Goal: Information Seeking & Learning: Find specific fact

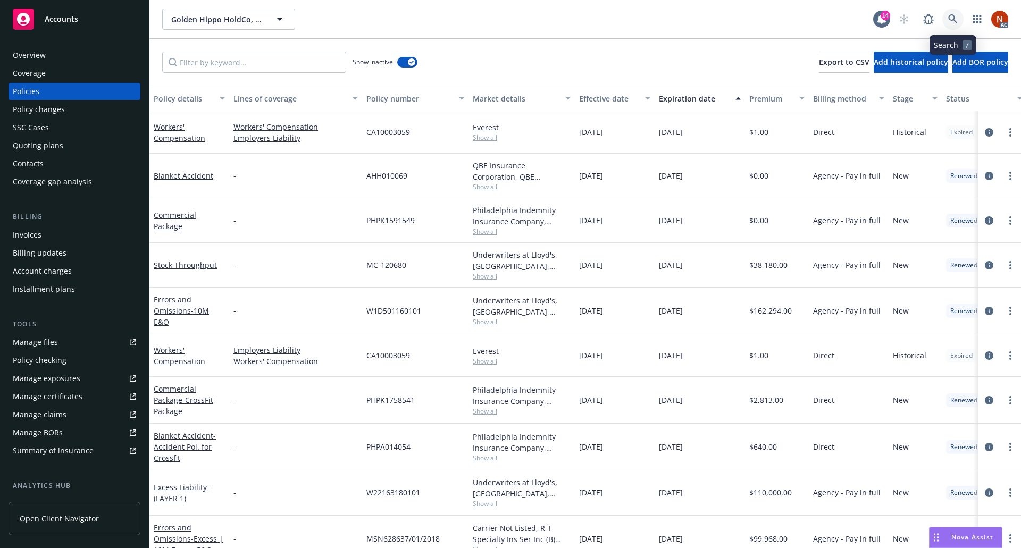
click at [954, 20] on icon at bounding box center [953, 18] width 9 height 9
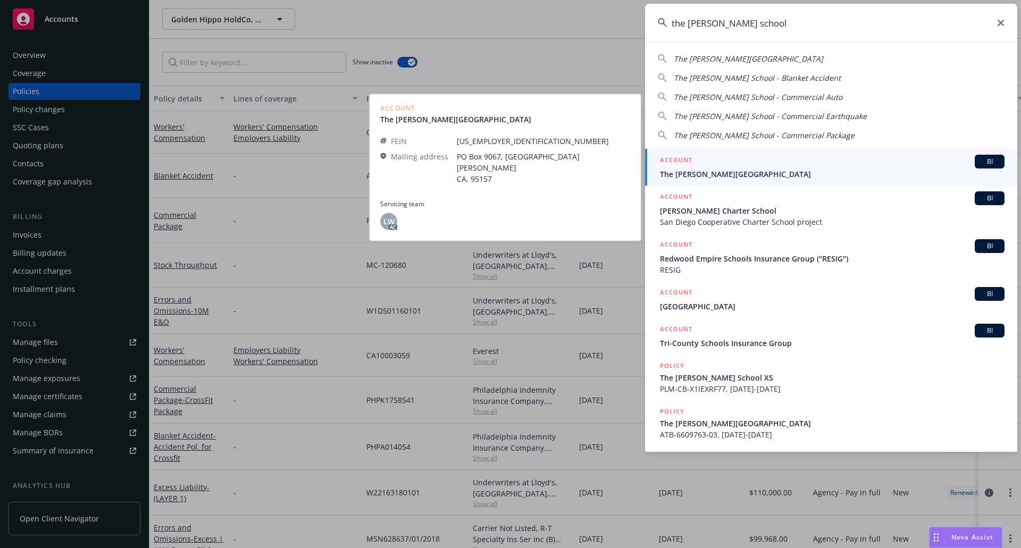
type input "the [PERSON_NAME] school"
click at [771, 160] on div "ACCOUNT BI" at bounding box center [832, 162] width 345 height 14
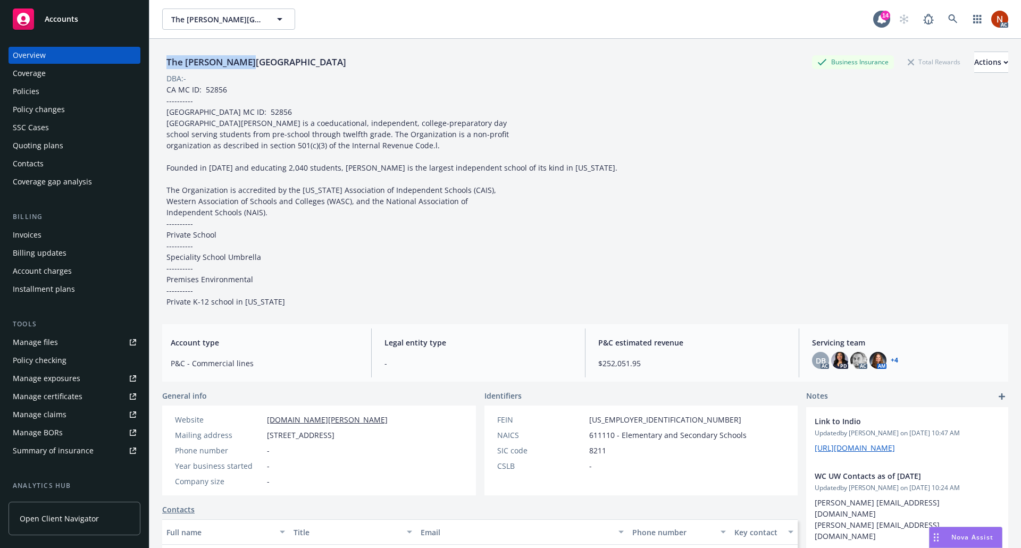
drag, startPoint x: 252, startPoint y: 64, endPoint x: 164, endPoint y: 63, distance: 87.8
click at [164, 63] on div "The [PERSON_NAME] School Business Insurance Total Rewards Actions" at bounding box center [585, 62] width 846 height 21
copy div "The [PERSON_NAME][GEOGRAPHIC_DATA]"
click at [37, 89] on div "Policies" at bounding box center [26, 91] width 27 height 17
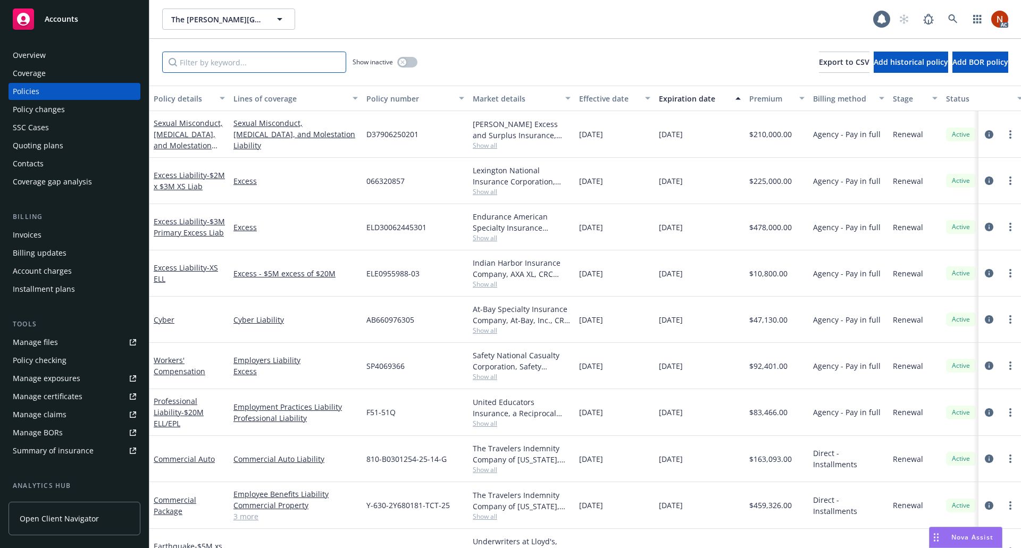
click at [261, 62] on input "Filter by keyword..." at bounding box center [254, 62] width 184 height 21
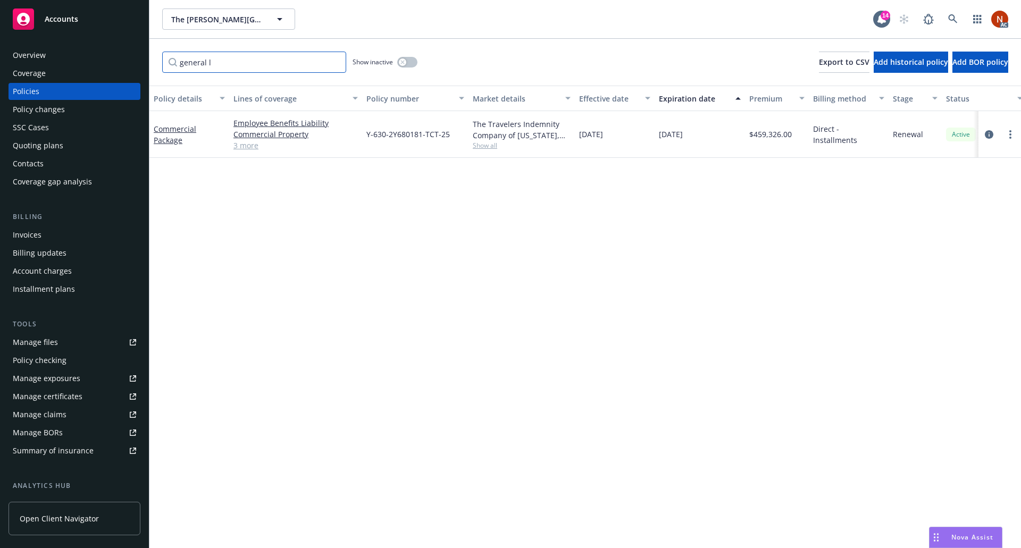
type input "general l"
click at [414, 62] on button "button" at bounding box center [407, 62] width 20 height 11
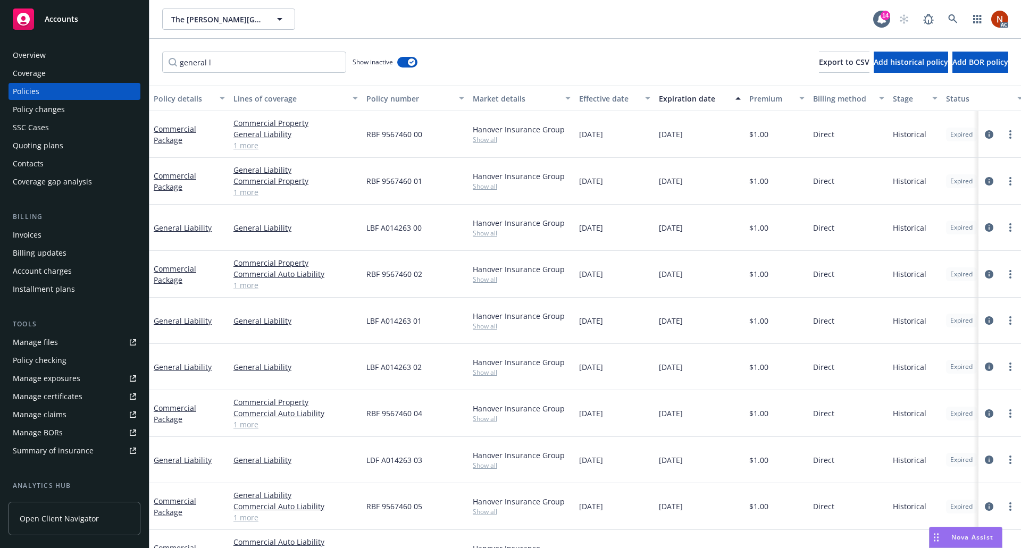
click at [604, 101] on div "Effective date" at bounding box center [609, 98] width 60 height 11
click at [401, 64] on button "button" at bounding box center [407, 62] width 20 height 11
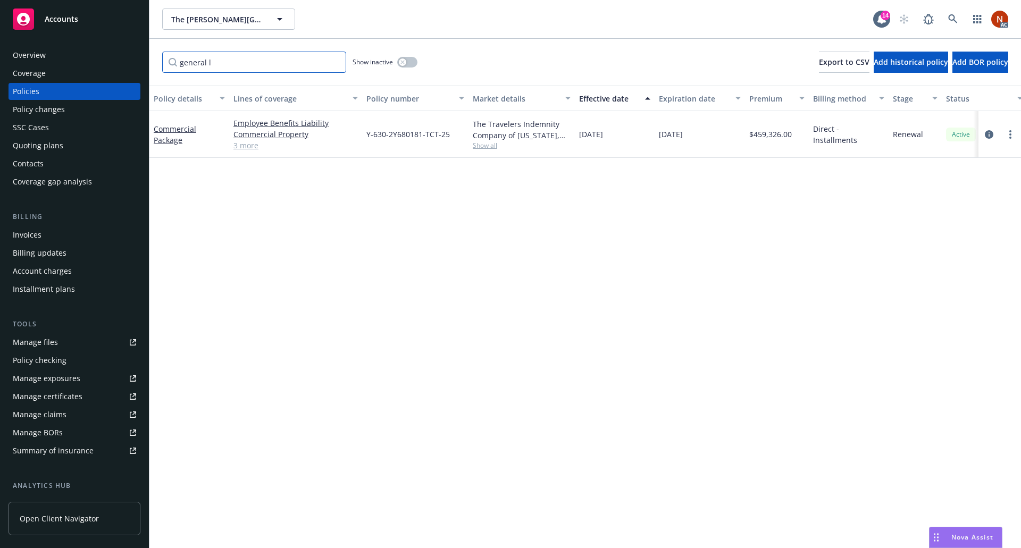
drag, startPoint x: 300, startPoint y: 64, endPoint x: 109, endPoint y: 54, distance: 191.3
click at [109, 54] on div "Accounts Overview Coverage Policies Policy changes SSC Cases Quoting plans Cont…" at bounding box center [510, 274] width 1021 height 548
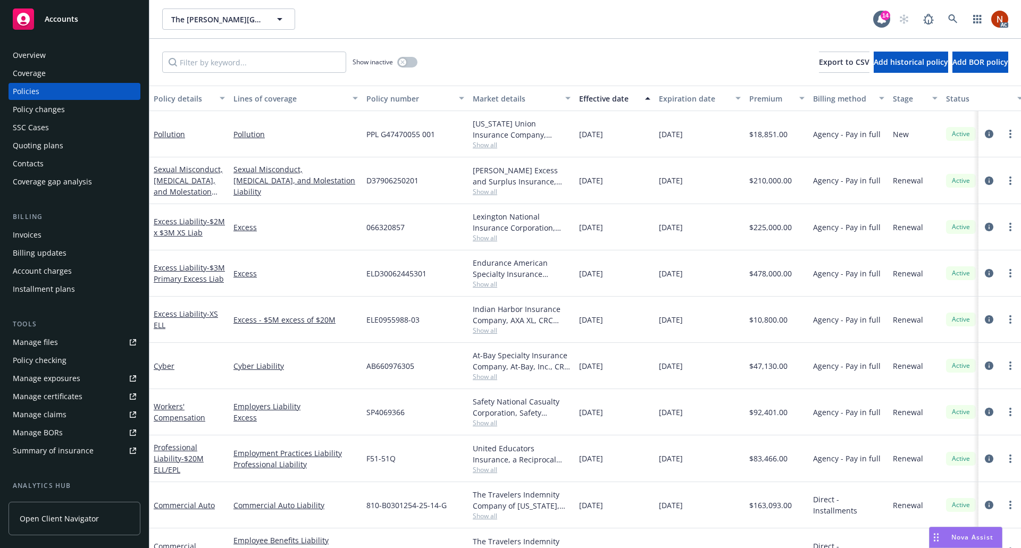
click at [49, 52] on div "Overview" at bounding box center [74, 55] width 123 height 17
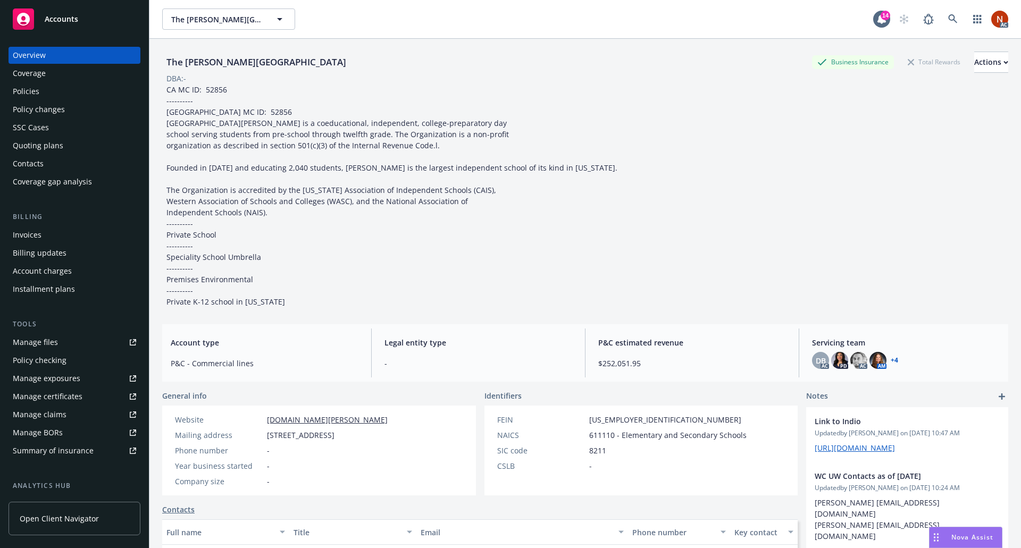
click at [65, 90] on div "Policies" at bounding box center [74, 91] width 123 height 17
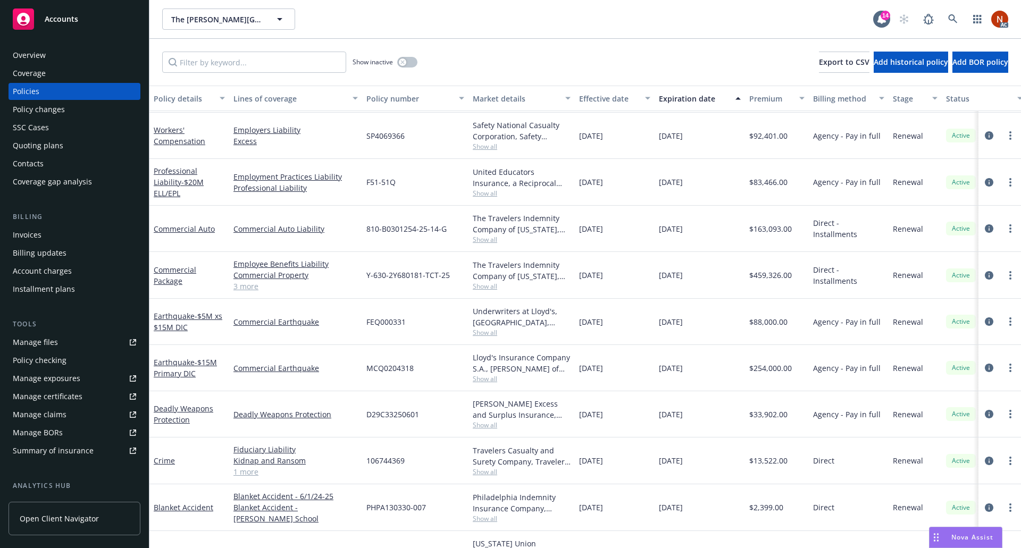
scroll to position [214, 0]
click at [251, 288] on link "3 more" at bounding box center [296, 286] width 124 height 11
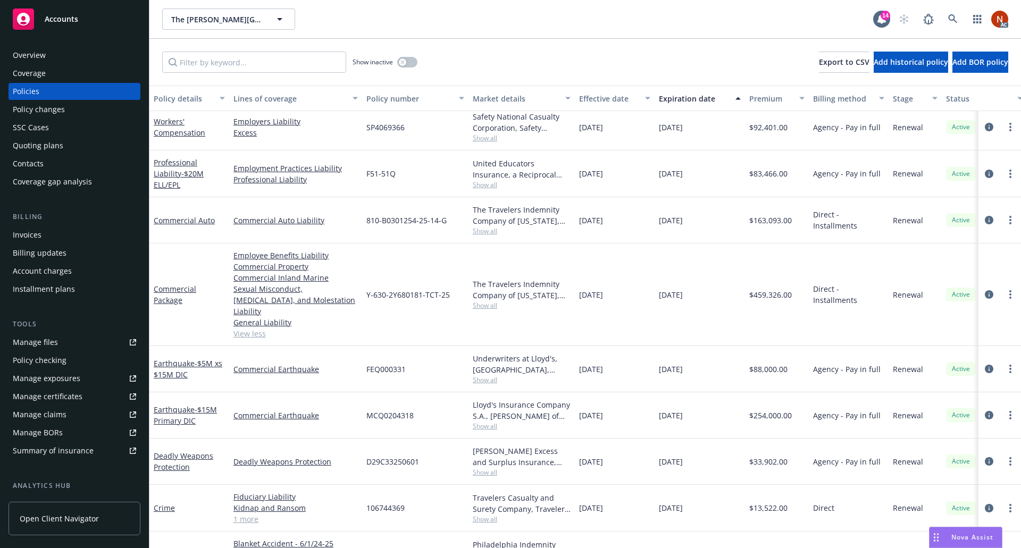
scroll to position [218, 0]
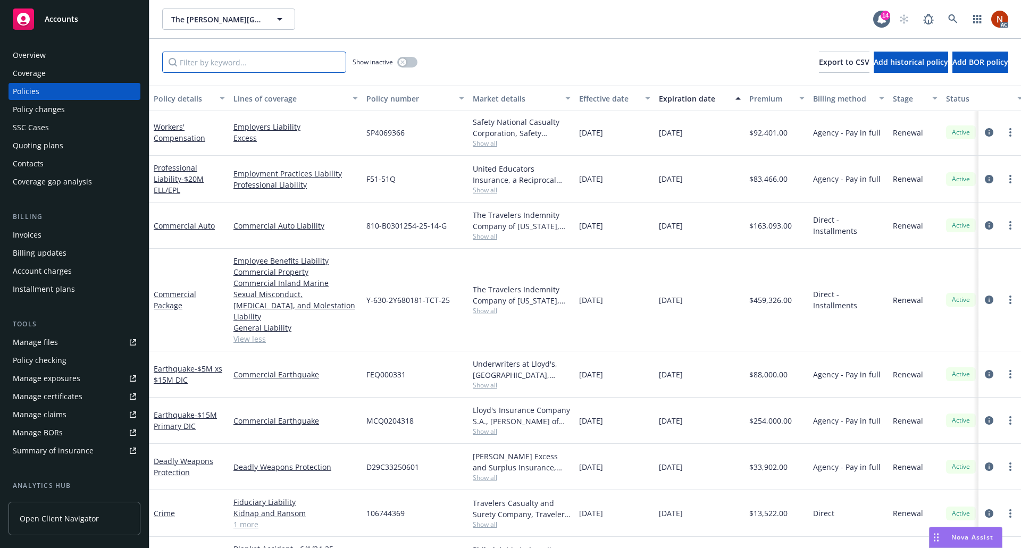
click at [282, 69] on input "Filter by keyword..." at bounding box center [254, 62] width 184 height 21
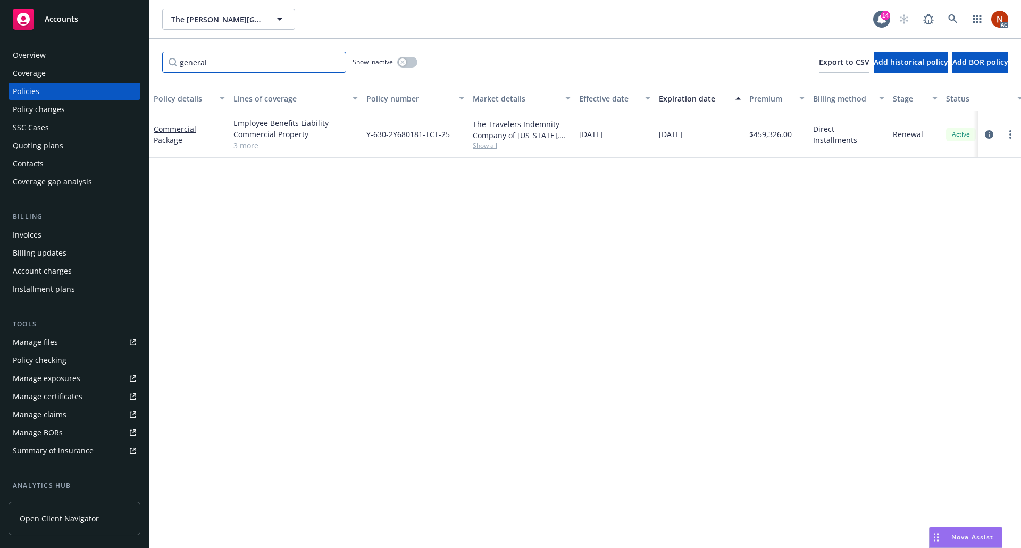
scroll to position [0, 0]
type input "general"
click at [409, 63] on button "button" at bounding box center [407, 62] width 20 height 11
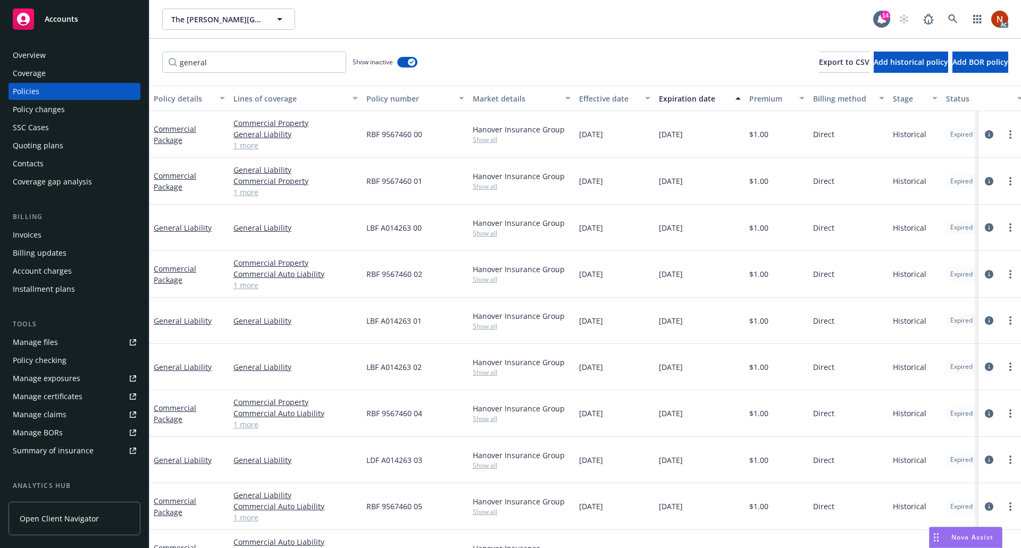
click at [600, 88] on button "Effective date" at bounding box center [615, 99] width 80 height 26
click at [616, 99] on div "Effective date" at bounding box center [609, 98] width 60 height 11
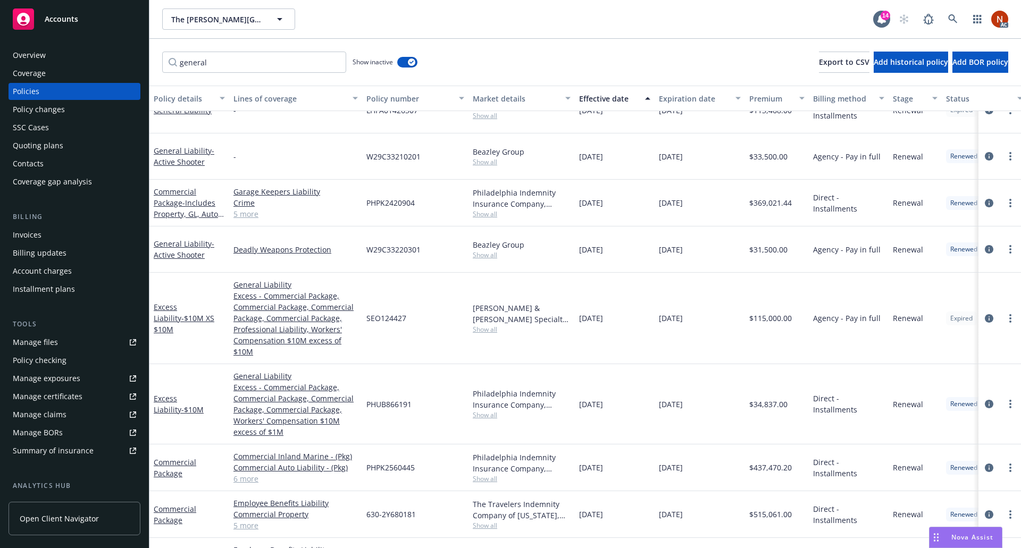
scroll to position [622, 0]
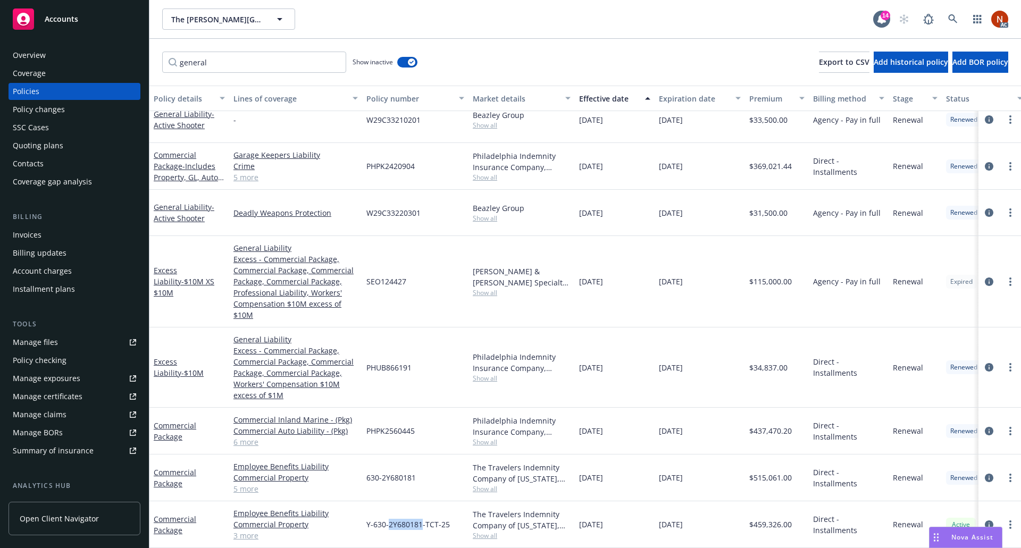
drag, startPoint x: 421, startPoint y: 512, endPoint x: 390, endPoint y: 521, distance: 32.3
click at [390, 521] on span "Y-630-2Y680181-TCT-25" at bounding box center [409, 524] width 84 height 11
copy span "2Y680181"
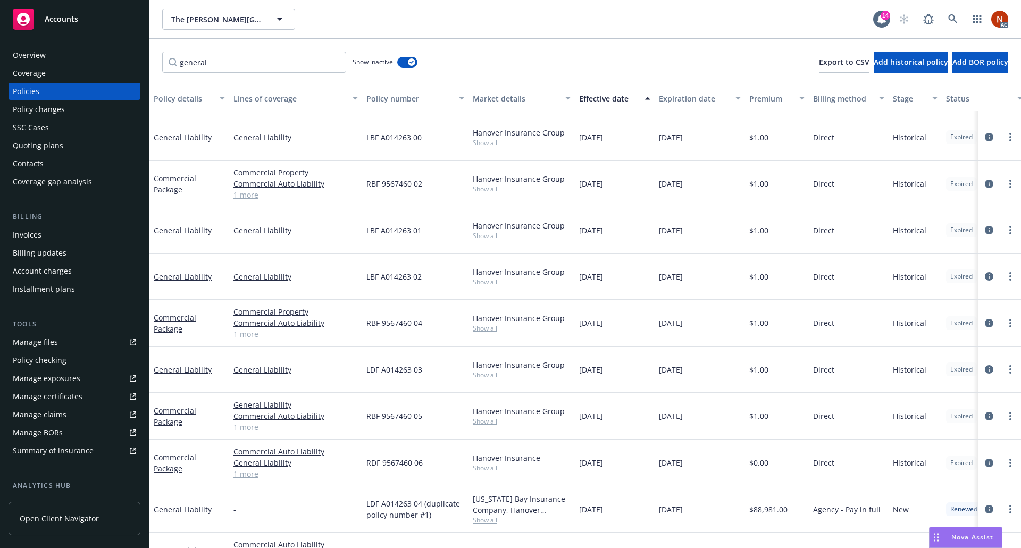
scroll to position [0, 0]
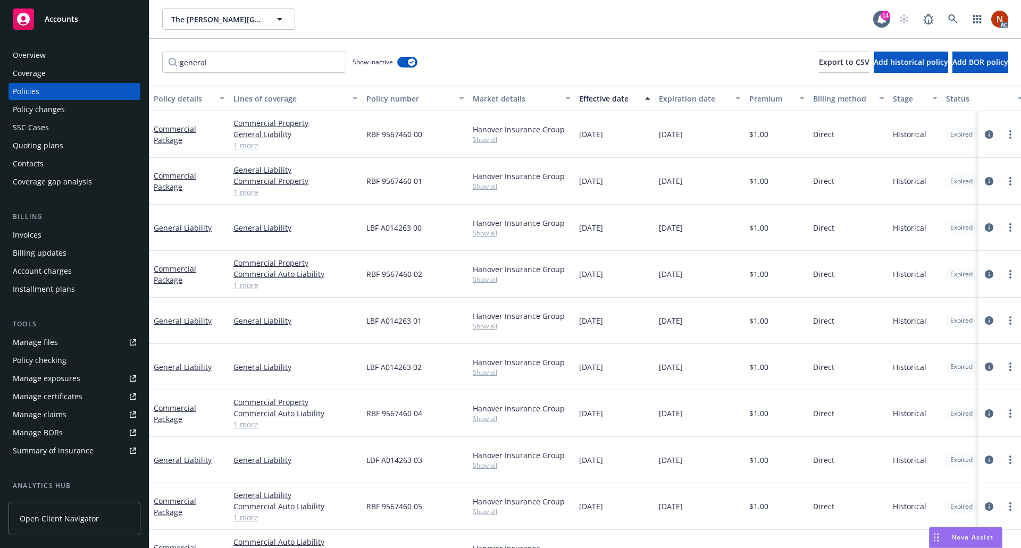
click at [611, 101] on div "Effective date" at bounding box center [609, 98] width 60 height 11
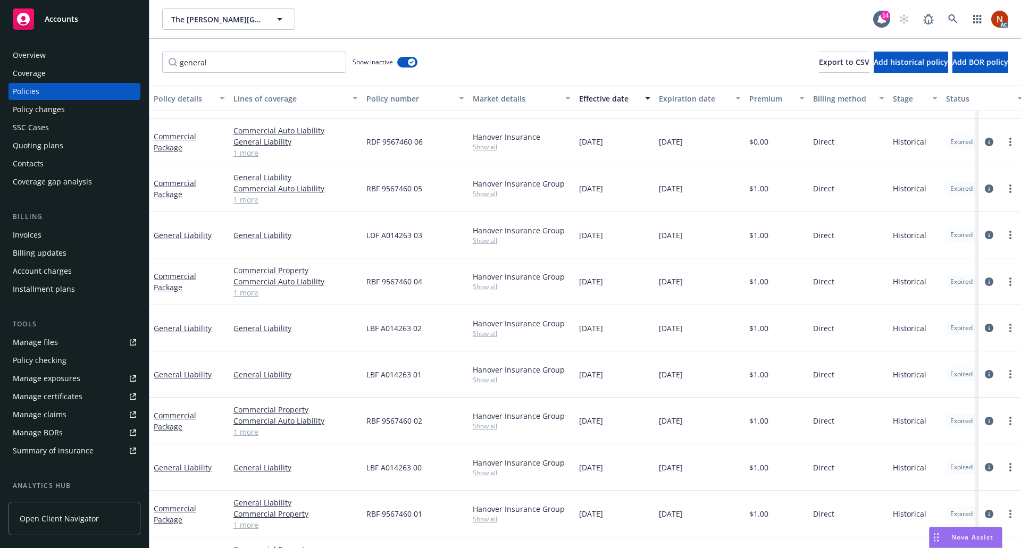
scroll to position [551, 0]
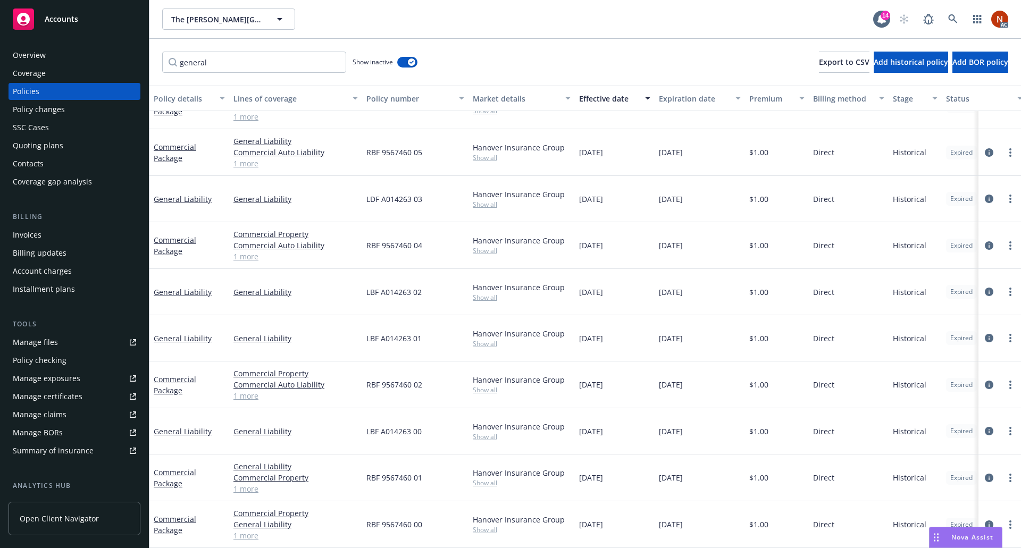
click at [622, 103] on div "Effective date" at bounding box center [609, 98] width 60 height 11
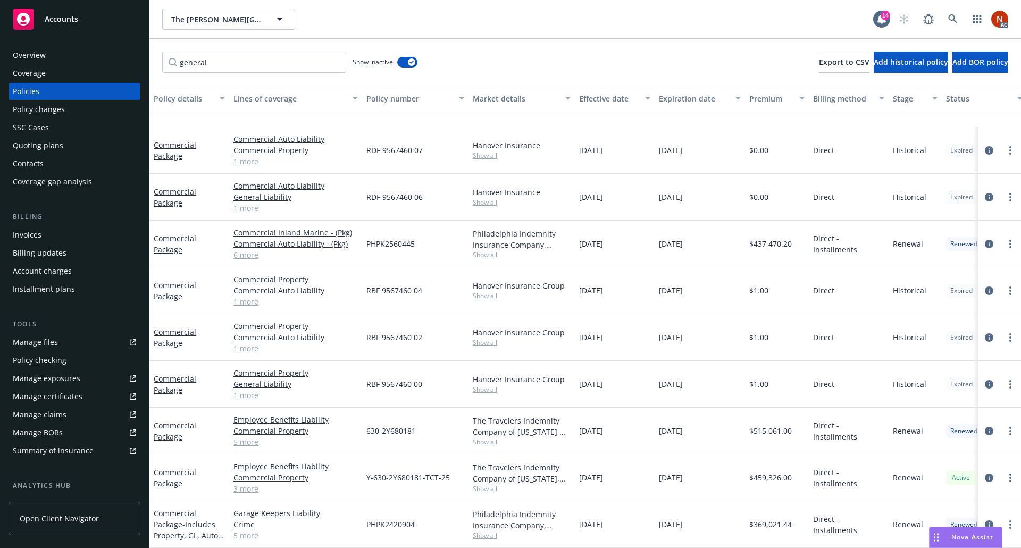
scroll to position [545, 0]
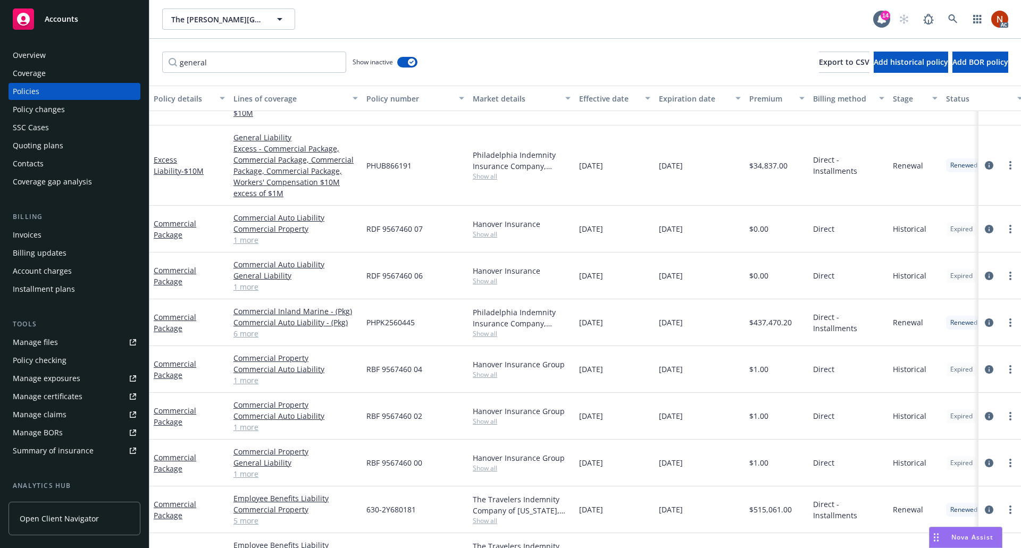
click at [603, 99] on div "Effective date" at bounding box center [609, 98] width 60 height 11
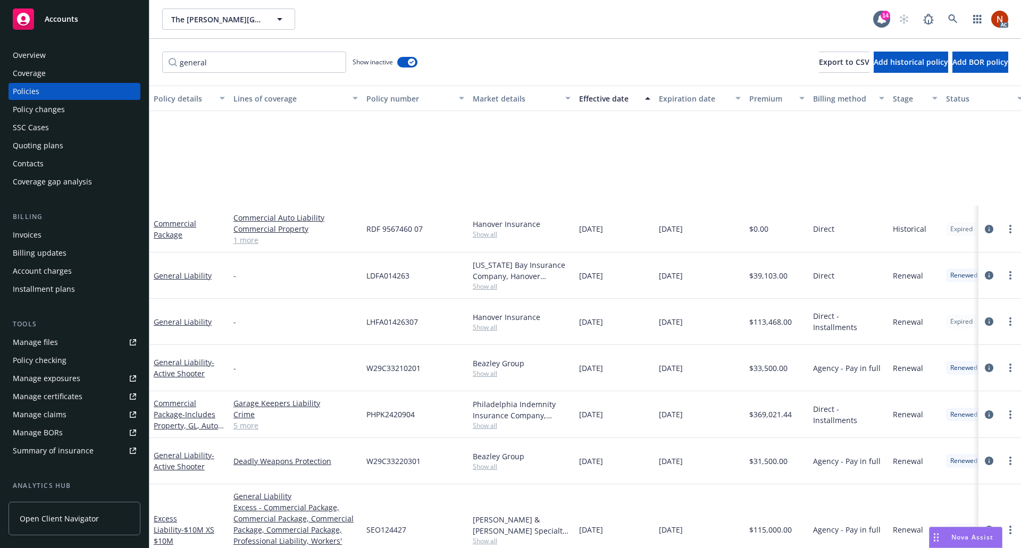
scroll to position [622, 0]
